Goal: Check status

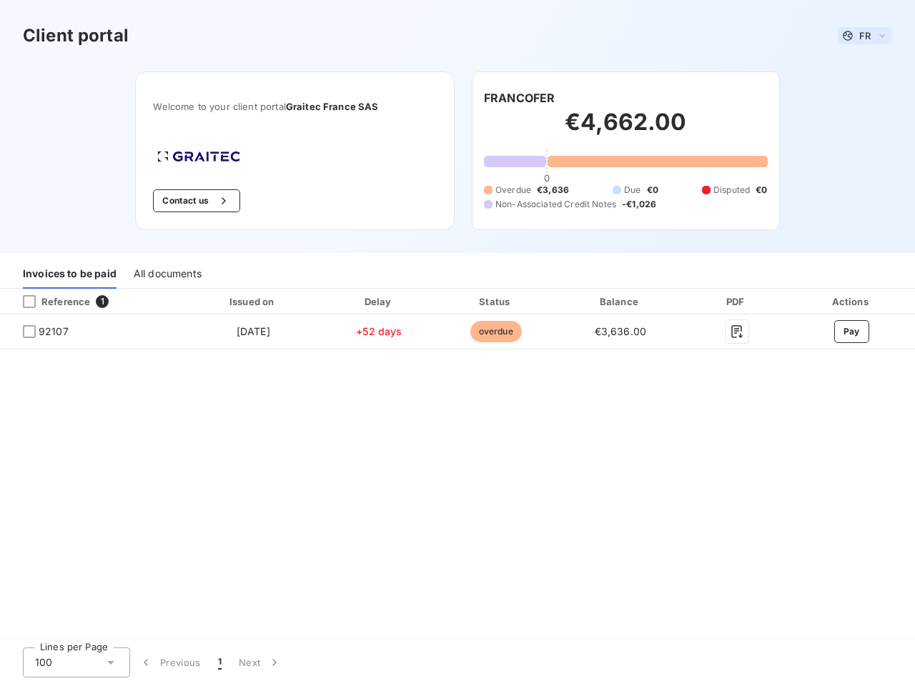
click at [865, 36] on span "FR" at bounding box center [864, 35] width 11 height 11
click at [195, 201] on button "Contact us" at bounding box center [196, 200] width 87 height 23
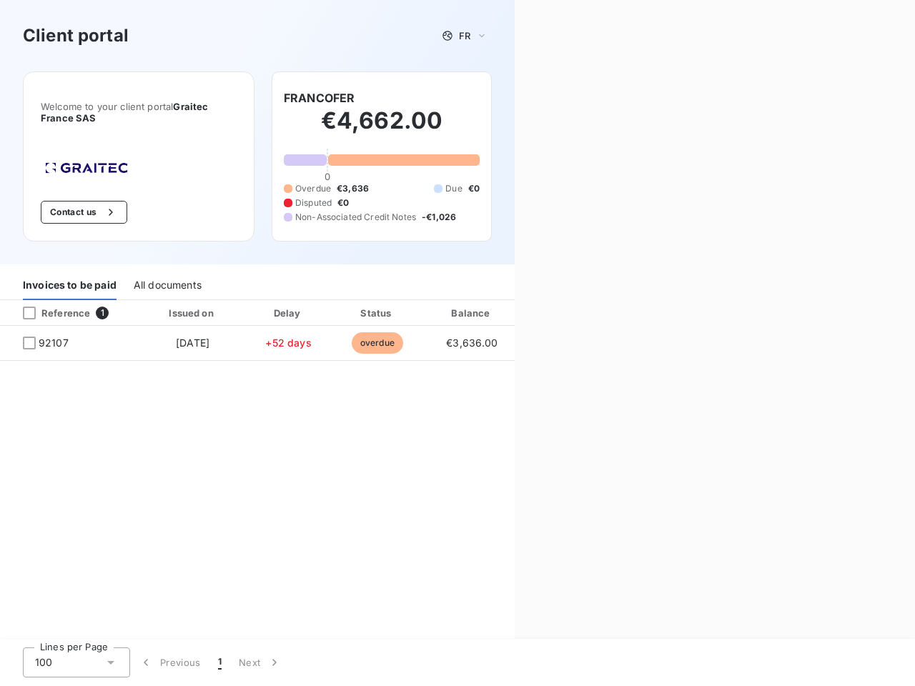
click at [519, 98] on div "Contact us Fill out the form below, and a member of our team will get back to y…" at bounding box center [715, 343] width 400 height 686
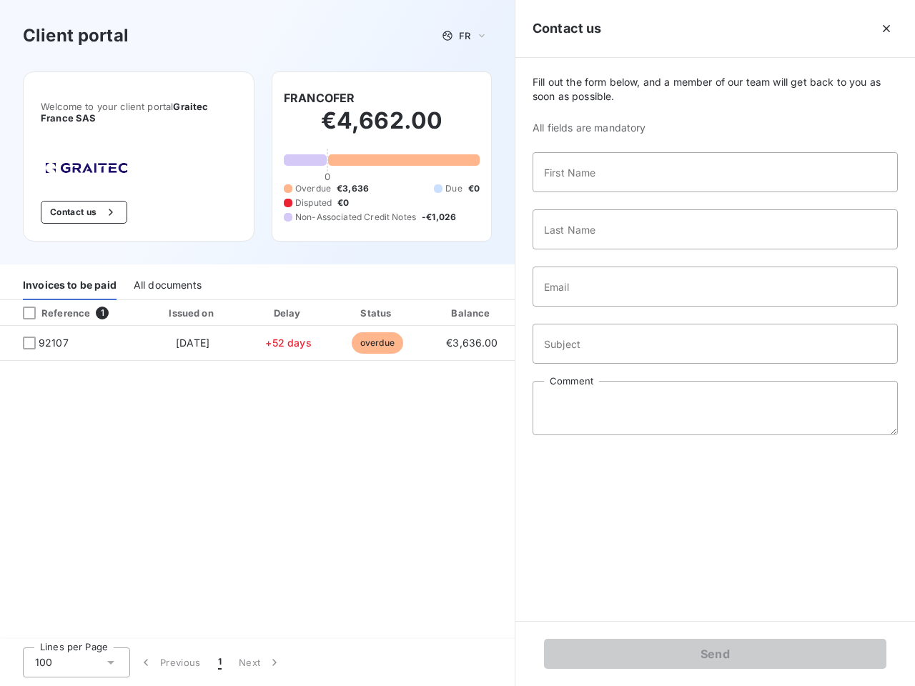
click at [69, 274] on div "Invoices to be paid" at bounding box center [70, 285] width 94 height 30
click at [167, 274] on div "All documents" at bounding box center [168, 285] width 68 height 30
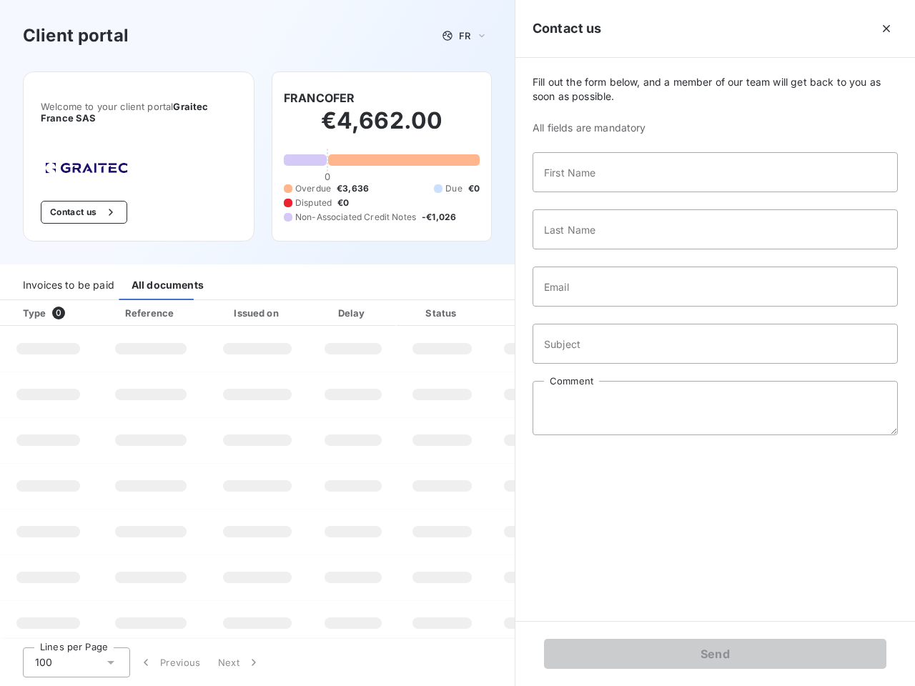
click at [92, 302] on th "Type 0" at bounding box center [48, 313] width 97 height 26
click at [29, 302] on th "Type 0" at bounding box center [48, 313] width 97 height 26
click at [252, 302] on th "Issued on" at bounding box center [257, 313] width 104 height 26
click at [379, 302] on th "Delay" at bounding box center [353, 313] width 87 height 26
click at [495, 302] on th "Amount" at bounding box center [536, 313] width 97 height 26
